Goal: Transaction & Acquisition: Book appointment/travel/reservation

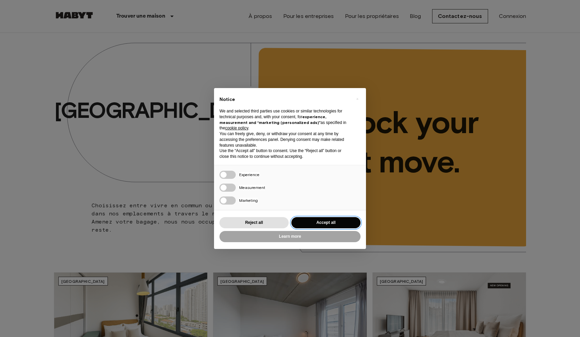
click at [325, 224] on button "Accept all" at bounding box center [325, 222] width 69 height 11
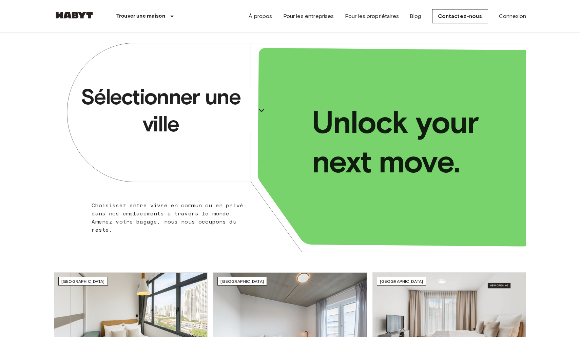
click at [224, 106] on p "Sélectionner une ville" at bounding box center [160, 110] width 186 height 54
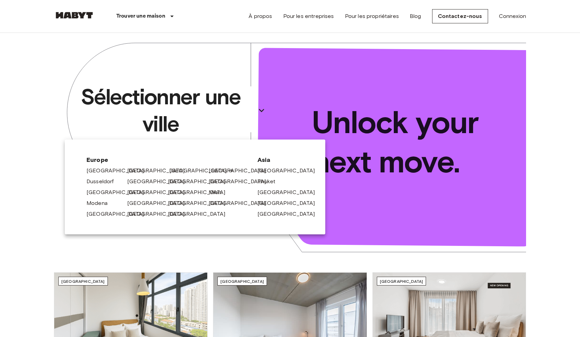
click at [177, 173] on link "[GEOGRAPHIC_DATA]" at bounding box center [201, 171] width 64 height 8
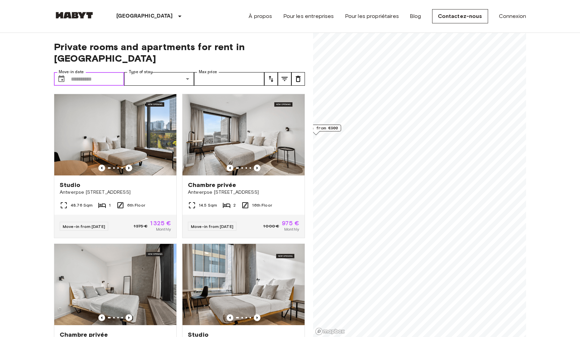
click at [102, 72] on input "Move-in date" at bounding box center [97, 79] width 53 height 14
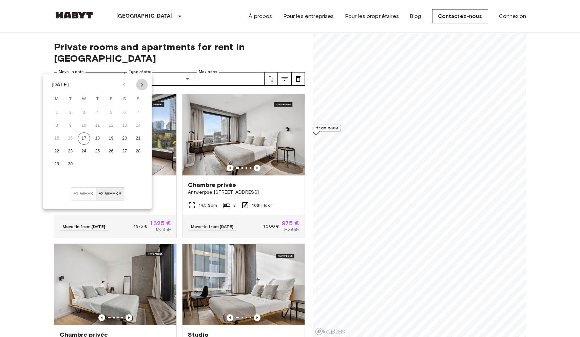
click at [143, 82] on icon "Next month" at bounding box center [142, 85] width 8 height 8
click at [103, 114] on button "1" at bounding box center [98, 113] width 12 height 12
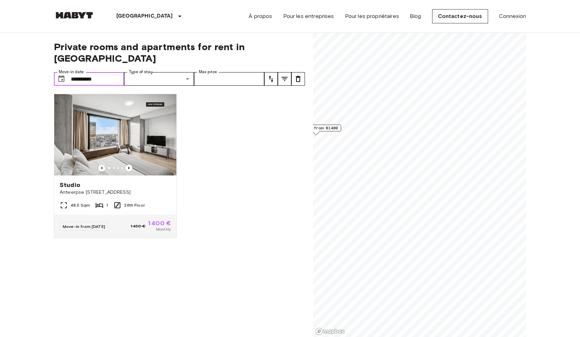
type input "**********"
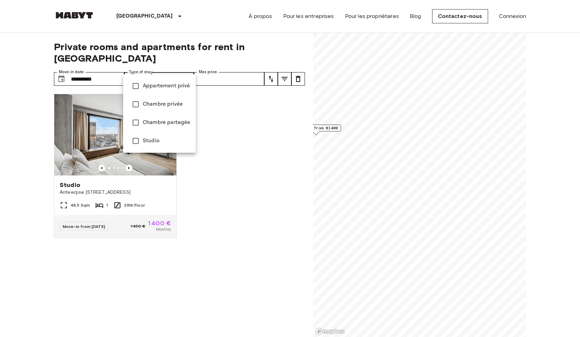
click at [162, 92] on li "Appartement privé" at bounding box center [159, 86] width 73 height 18
type input "**********"
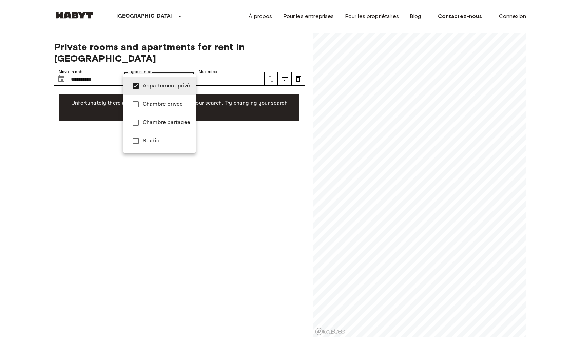
click at [115, 66] on div at bounding box center [290, 168] width 580 height 337
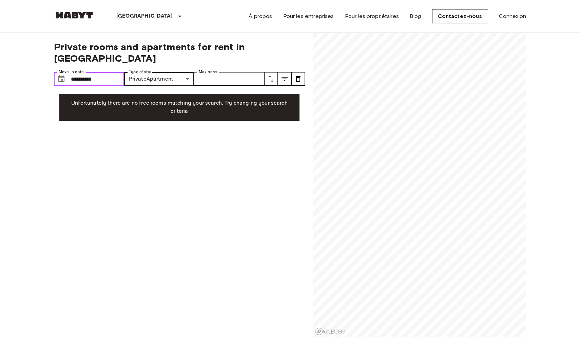
click at [94, 72] on input "**********" at bounding box center [97, 79] width 53 height 14
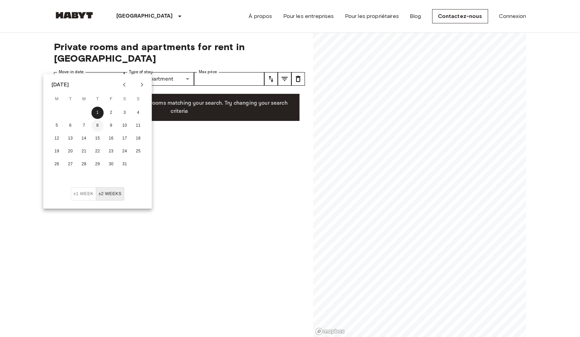
click at [101, 124] on button "8" at bounding box center [98, 126] width 12 height 12
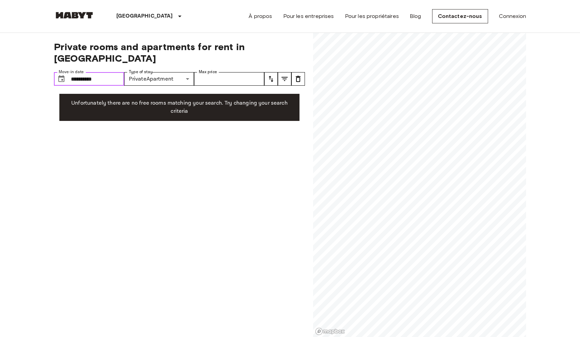
click at [110, 72] on input "**********" at bounding box center [97, 79] width 53 height 14
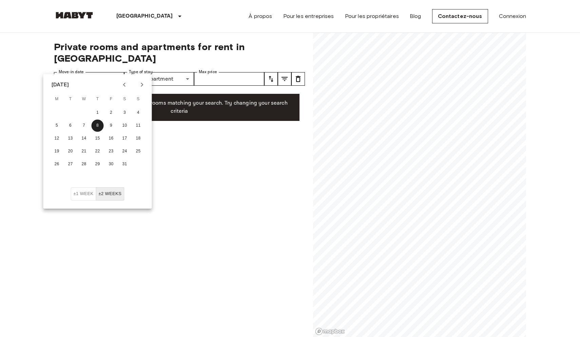
click at [123, 84] on icon "Previous month" at bounding box center [124, 85] width 8 height 8
click at [87, 129] on button "10" at bounding box center [84, 126] width 12 height 12
type input "**********"
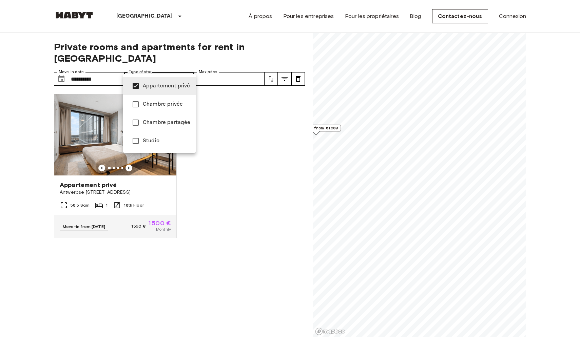
type input "**********"
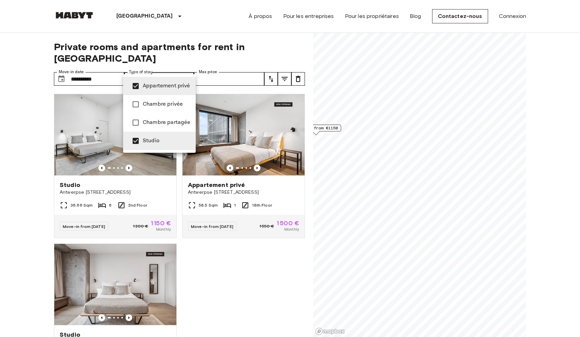
click at [187, 67] on div at bounding box center [290, 168] width 580 height 337
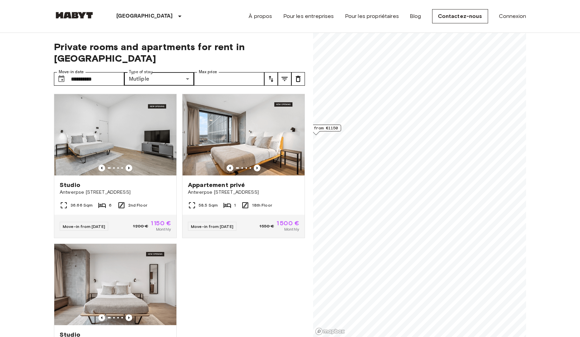
click at [269, 273] on div "Studio Antwerpse Steenweg 57, Brussels 36.66 Sqm 6 2nd Floor Move-in from 02 De…" at bounding box center [176, 212] width 256 height 249
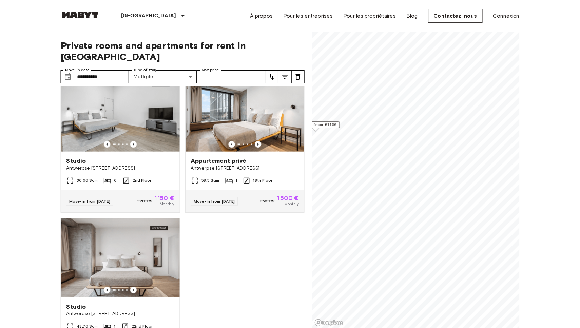
scroll to position [20, 0]
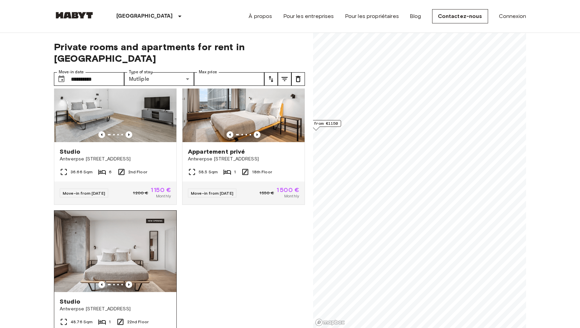
scroll to position [34, 0]
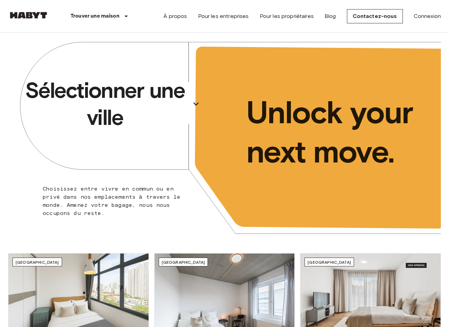
click at [191, 109] on icon "button" at bounding box center [196, 104] width 11 height 11
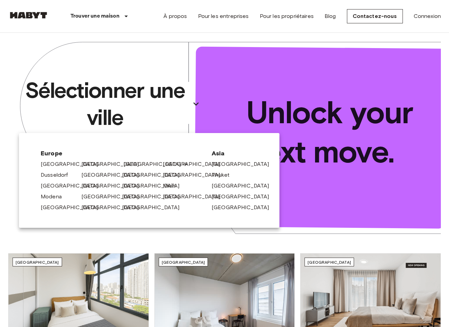
click at [135, 161] on link "[GEOGRAPHIC_DATA]" at bounding box center [155, 164] width 64 height 8
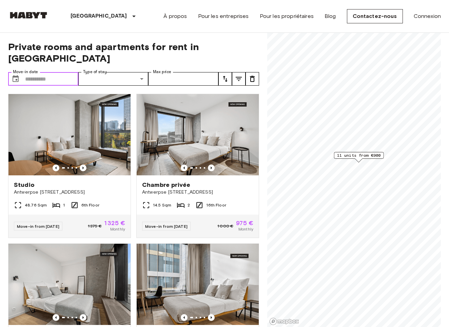
click at [49, 73] on input "Move-in date" at bounding box center [51, 79] width 53 height 14
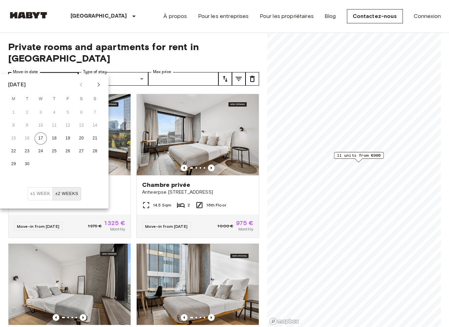
scroll to position [0, 0]
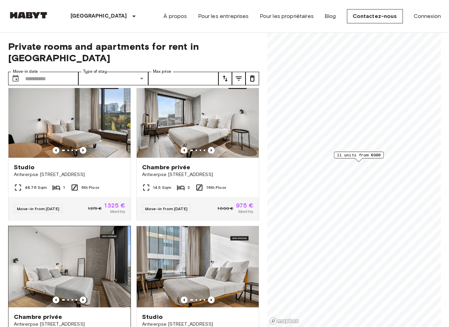
scroll to position [16, 0]
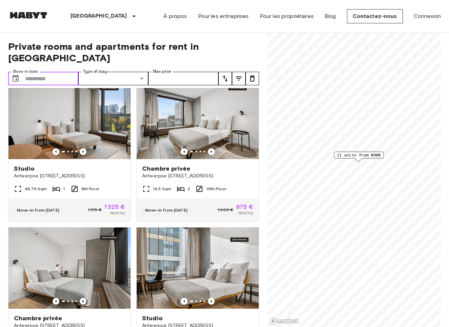
click at [26, 72] on input "Move-in date" at bounding box center [51, 79] width 53 height 14
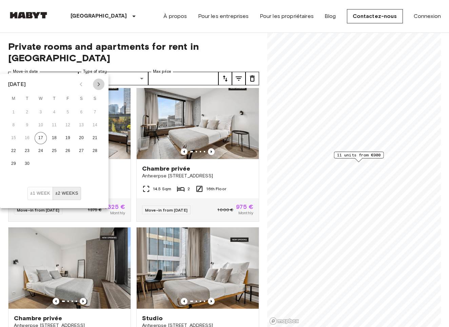
click at [95, 80] on icon "Next month" at bounding box center [99, 84] width 8 height 8
click at [40, 113] on button "1" at bounding box center [41, 112] width 12 height 12
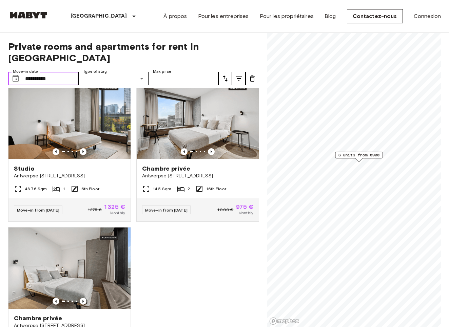
click at [69, 72] on input "**********" at bounding box center [51, 79] width 53 height 14
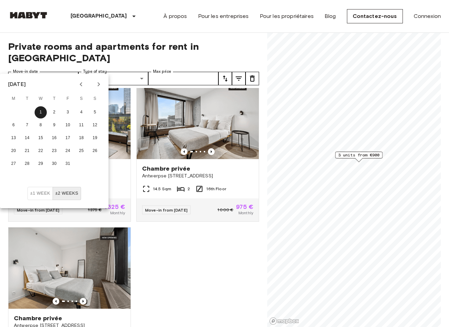
click at [96, 85] on icon "Next month" at bounding box center [99, 84] width 8 height 8
click at [16, 114] on button "1" at bounding box center [13, 112] width 12 height 12
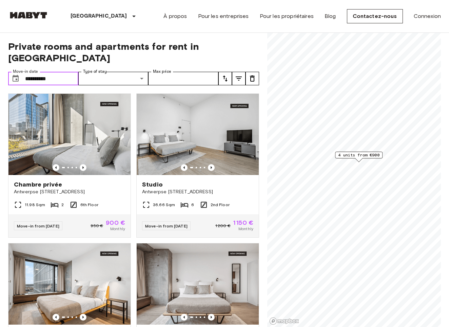
click at [71, 72] on input "**********" at bounding box center [51, 79] width 53 height 14
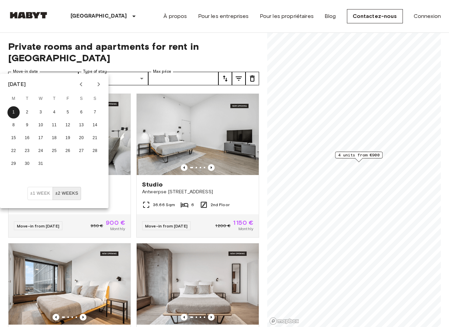
click at [98, 82] on icon "Next month" at bounding box center [99, 84] width 8 height 8
click at [91, 115] on button "1" at bounding box center [95, 112] width 12 height 12
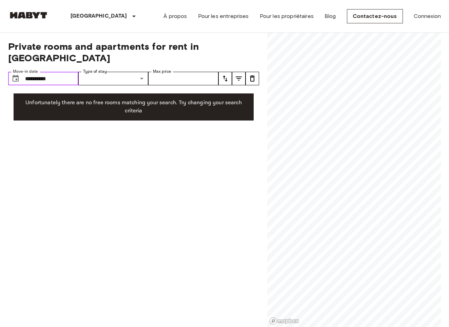
click at [66, 73] on input "**********" at bounding box center [51, 79] width 53 height 14
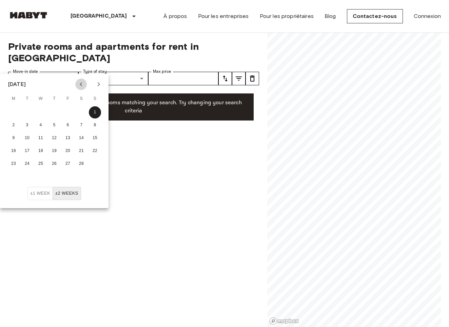
click at [78, 89] on button "Previous month" at bounding box center [81, 85] width 12 height 12
click at [57, 108] on button "1" at bounding box center [54, 112] width 12 height 12
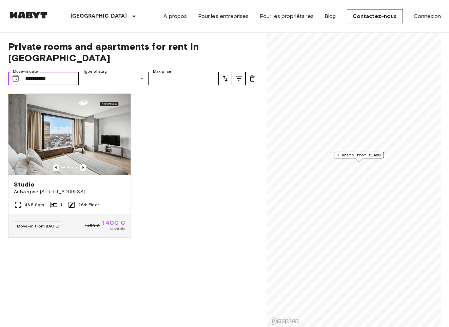
click at [72, 72] on input "**********" at bounding box center [51, 79] width 53 height 14
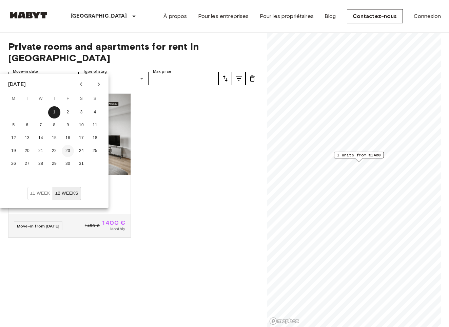
click at [63, 154] on button "23" at bounding box center [68, 151] width 12 height 12
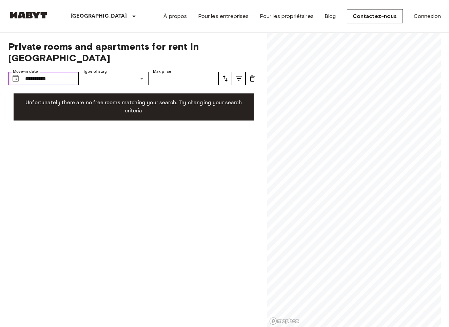
click at [64, 72] on input "**********" at bounding box center [51, 79] width 53 height 14
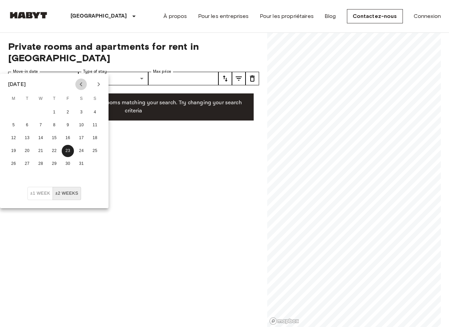
click at [77, 86] on icon "Previous month" at bounding box center [81, 84] width 8 height 8
click at [66, 141] on button "19" at bounding box center [68, 138] width 12 height 12
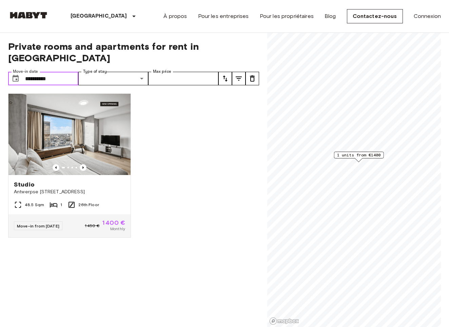
click at [71, 72] on input "**********" at bounding box center [51, 79] width 53 height 14
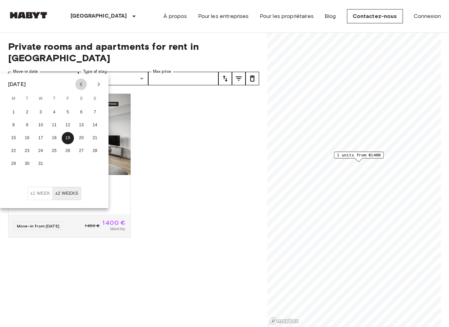
click at [78, 81] on icon "Previous month" at bounding box center [81, 84] width 8 height 8
click at [51, 155] on button "25" at bounding box center [54, 151] width 12 height 12
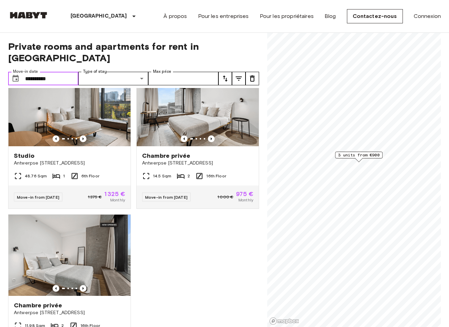
scroll to position [39, 0]
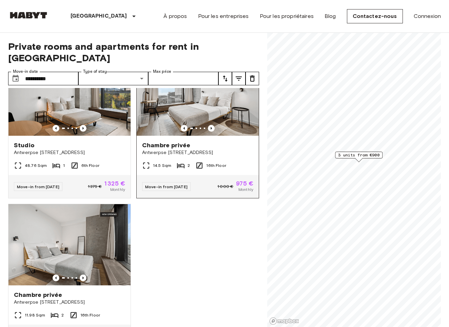
click at [203, 141] on div "Chambre privée" at bounding box center [197, 145] width 111 height 8
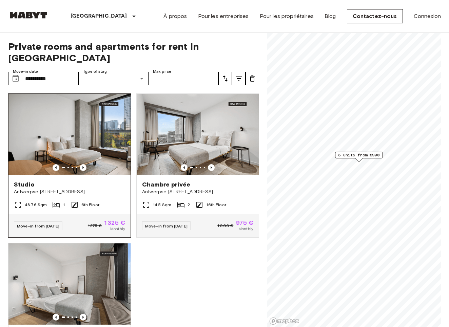
scroll to position [0, 0]
click at [57, 72] on input "**********" at bounding box center [51, 79] width 53 height 14
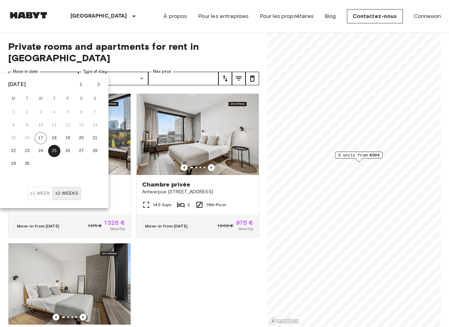
click at [147, 252] on div "Studio Antwerpse Steenweg 57, Brussels 48.76 Sqm 1 6th Floor Move-in from 18 Se…" at bounding box center [131, 207] width 256 height 239
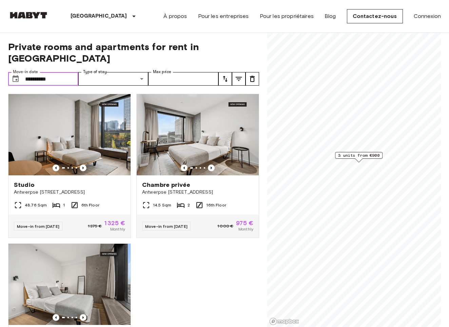
click at [74, 72] on input "**********" at bounding box center [51, 79] width 53 height 14
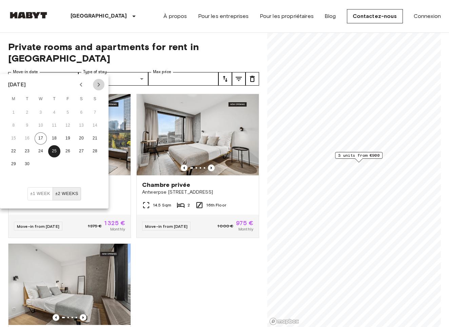
click at [98, 86] on icon "Next month" at bounding box center [99, 85] width 8 height 8
click at [69, 108] on button "5" at bounding box center [68, 113] width 12 height 12
type input "**********"
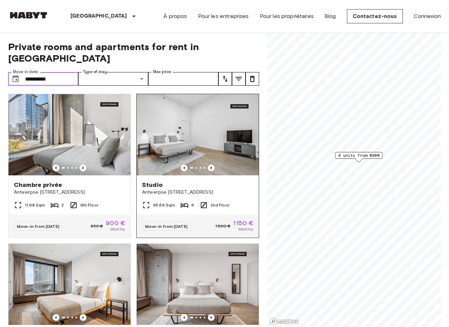
click at [211, 137] on img at bounding box center [198, 134] width 122 height 81
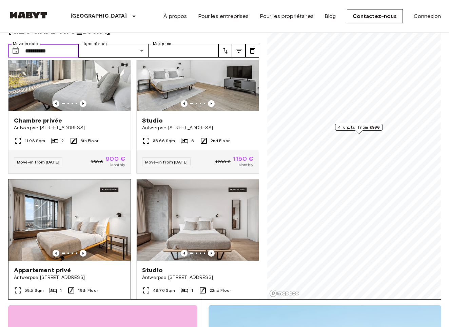
scroll to position [54, 0]
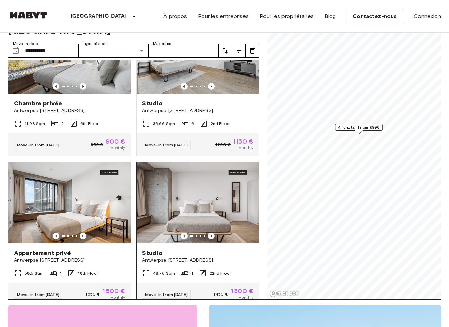
click at [168, 257] on span "Antwerpse [STREET_ADDRESS]" at bounding box center [197, 260] width 111 height 7
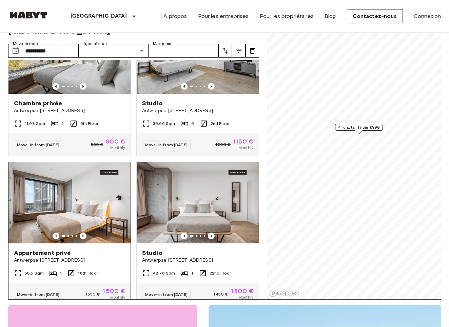
click at [59, 208] on img at bounding box center [69, 202] width 122 height 81
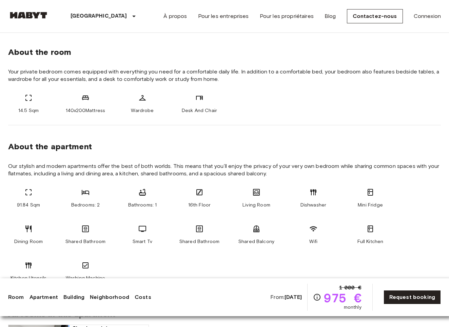
scroll to position [239, 0]
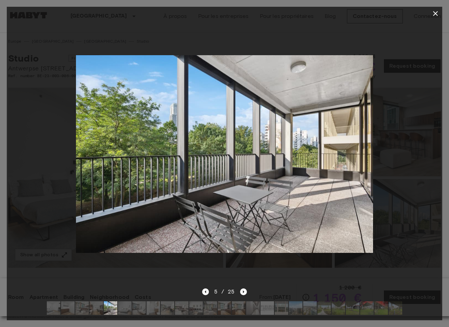
click at [112, 308] on img at bounding box center [111, 309] width 14 height 14
click at [123, 308] on img at bounding box center [125, 309] width 14 height 14
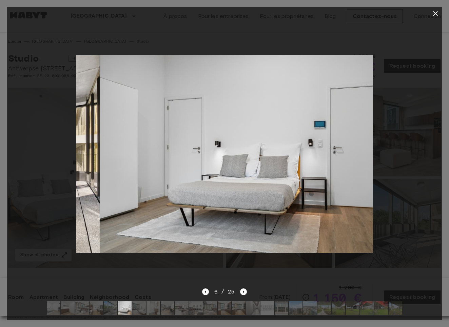
click at [88, 312] on img at bounding box center [82, 309] width 14 height 14
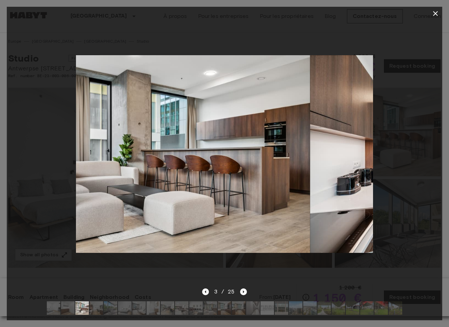
click at [73, 311] on img at bounding box center [68, 309] width 14 height 14
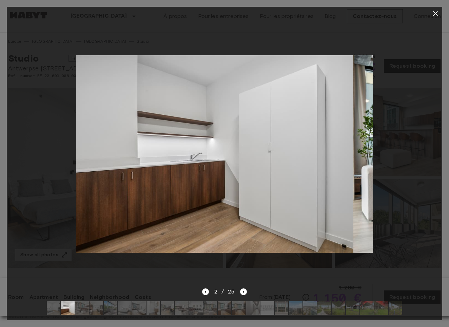
click at [27, 284] on div at bounding box center [224, 154] width 435 height 268
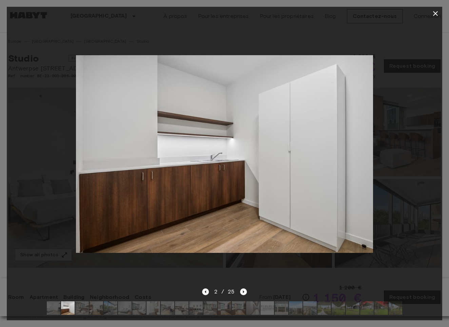
click at [50, 314] on img at bounding box center [54, 309] width 14 height 14
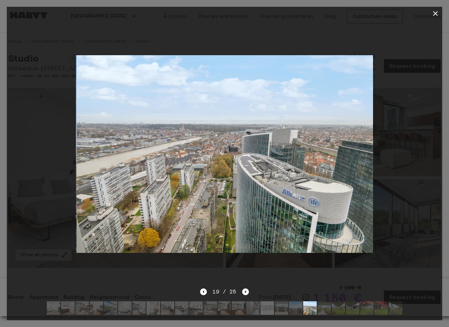
click at [147, 312] on img at bounding box center [153, 309] width 14 height 14
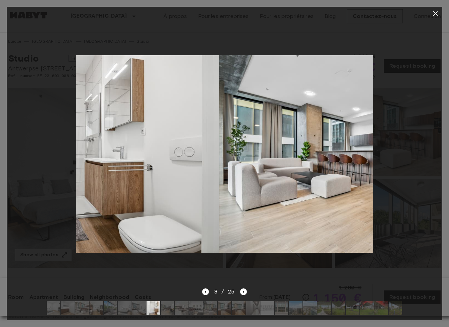
click at [143, 310] on img at bounding box center [139, 309] width 14 height 14
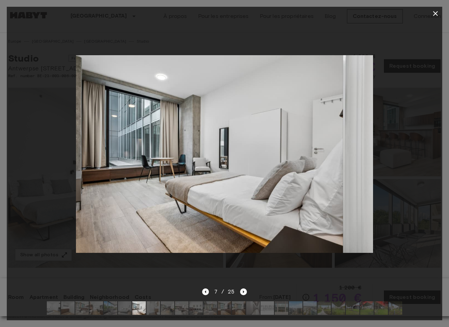
click at [130, 309] on img at bounding box center [125, 309] width 14 height 14
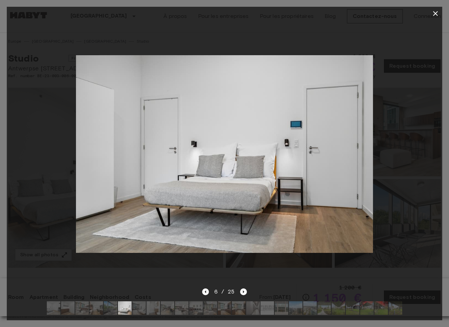
click at [131, 306] on img at bounding box center [125, 309] width 14 height 14
click at [148, 313] on img at bounding box center [153, 309] width 14 height 14
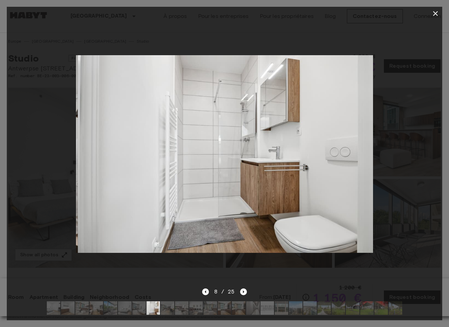
click at [135, 309] on img at bounding box center [139, 309] width 14 height 14
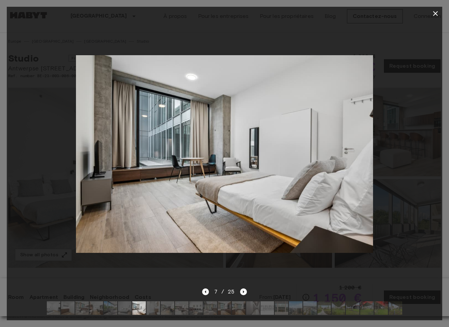
click at [148, 310] on img at bounding box center [153, 309] width 14 height 14
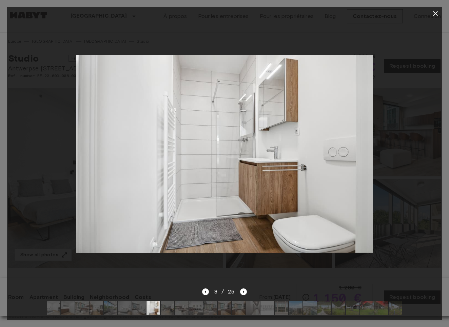
click at [169, 309] on img at bounding box center [168, 309] width 14 height 14
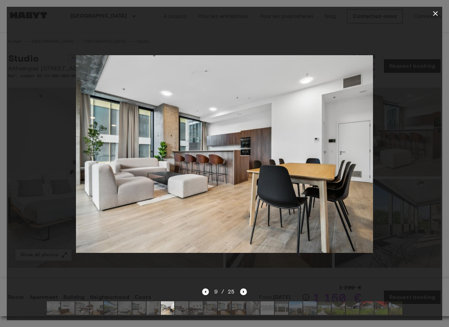
click at [175, 313] on img at bounding box center [182, 309] width 14 height 14
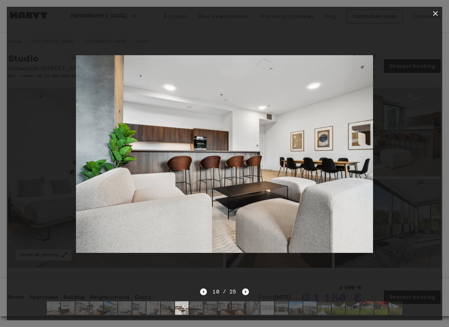
click at [179, 310] on img at bounding box center [182, 309] width 14 height 14
click at [199, 306] on img at bounding box center [196, 309] width 14 height 14
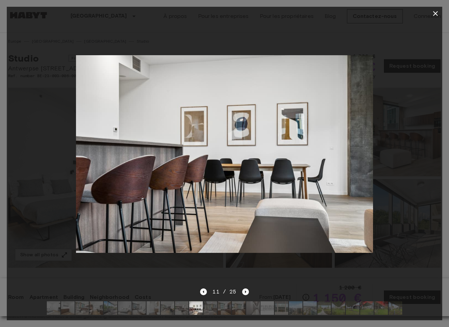
click at [213, 306] on img at bounding box center [210, 309] width 14 height 14
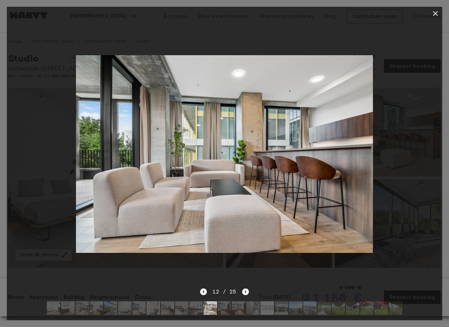
click at [225, 306] on img at bounding box center [225, 309] width 14 height 14
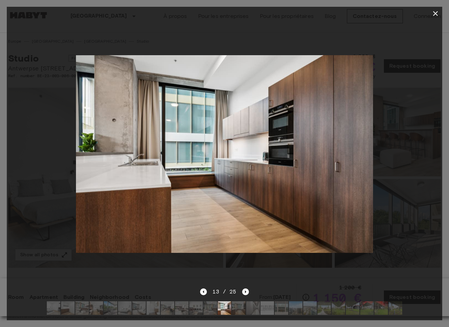
click at [235, 305] on img at bounding box center [239, 309] width 14 height 14
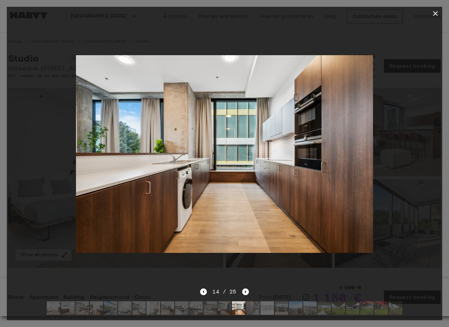
click at [247, 305] on img at bounding box center [253, 309] width 14 height 14
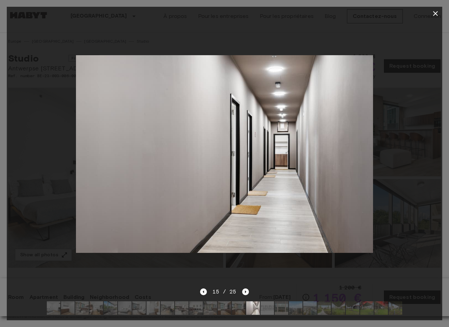
click at [263, 305] on img at bounding box center [267, 309] width 14 height 14
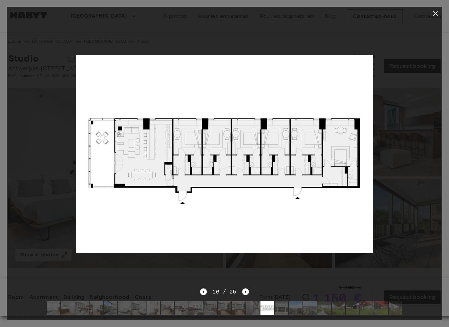
click at [45, 209] on div at bounding box center [224, 154] width 435 height 268
click at [67, 270] on div at bounding box center [224, 154] width 435 height 268
click at [429, 16] on button "button" at bounding box center [435, 14] width 14 height 14
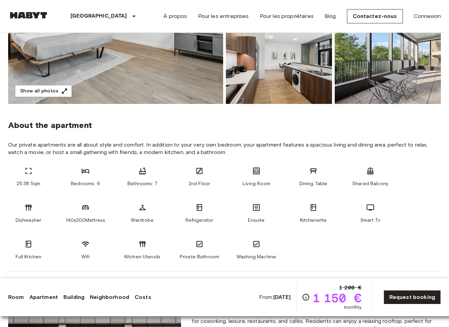
scroll to position [165, 0]
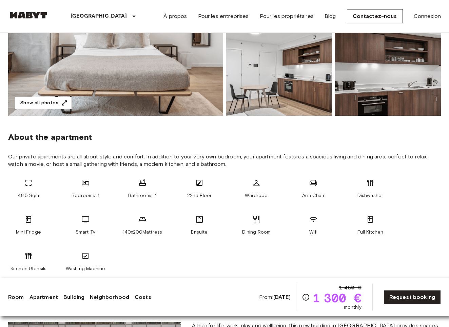
scroll to position [154, 0]
